Goal: Find specific page/section: Find specific page/section

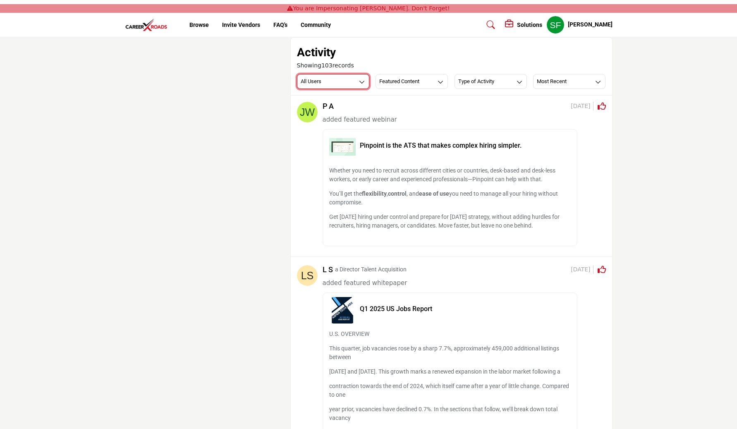
click at [329, 83] on button "All Users" at bounding box center [333, 81] width 72 height 15
click at [365, 53] on div "Activity" at bounding box center [451, 52] width 309 height 17
click at [473, 82] on h3 "Type of Activity" at bounding box center [476, 81] width 36 height 7
click at [507, 57] on div "Activity" at bounding box center [451, 52] width 309 height 17
drag, startPoint x: 540, startPoint y: 68, endPoint x: 540, endPoint y: 73, distance: 4.6
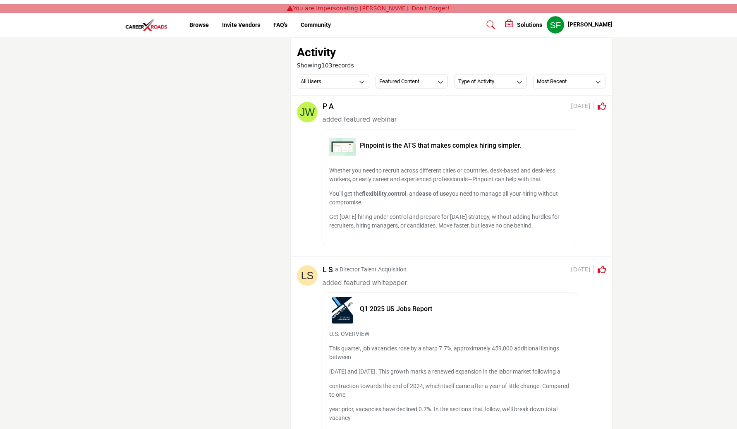
click at [540, 69] on div "Showing 103 records" at bounding box center [451, 65] width 309 height 9
click at [540, 73] on div "Showing 103 records All Users All Users My Activity Member Supplier Featured Co…" at bounding box center [451, 75] width 309 height 28
click at [540, 78] on h3 "Most Recent" at bounding box center [552, 81] width 30 height 7
click at [539, 58] on div "Activity" at bounding box center [451, 52] width 309 height 17
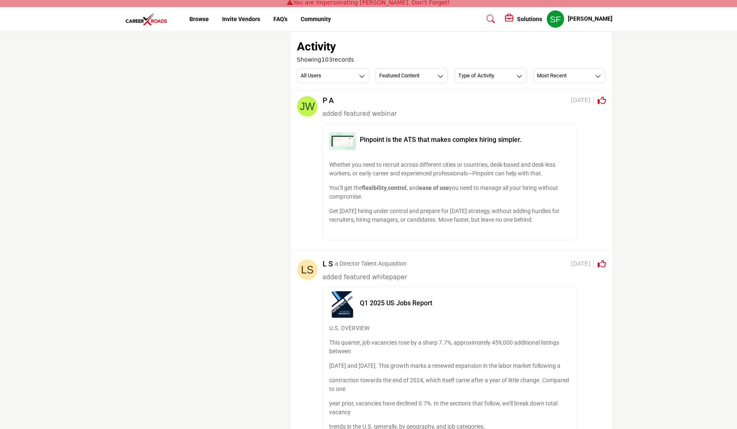
scroll to position [2, 0]
